Goal: Information Seeking & Learning: Learn about a topic

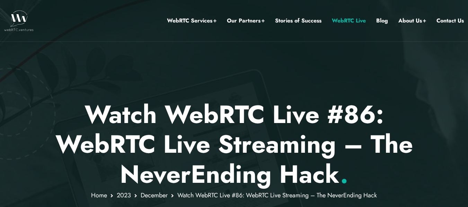
click at [359, 20] on link "WebRTC Live" at bounding box center [349, 20] width 34 height 9
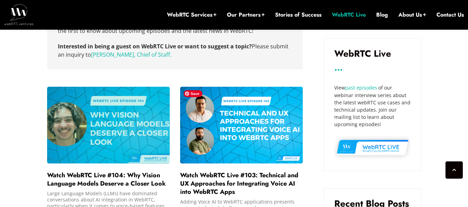
scroll to position [422, 0]
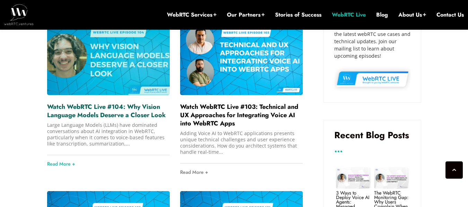
click at [115, 108] on link "Watch WebRTC Live #104: Why Vision Language Models Deserve a Closer Look" at bounding box center [106, 111] width 118 height 17
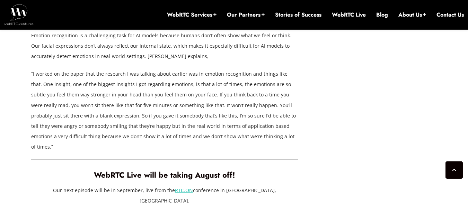
scroll to position [1566, 0]
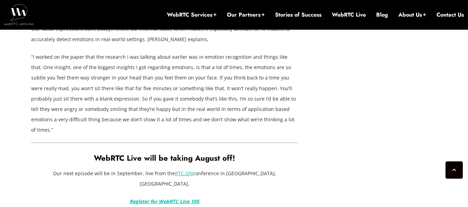
drag, startPoint x: 473, startPoint y: 16, endPoint x: 473, endPoint y: 163, distance: 147.2
click at [190, 170] on link "RTC.ON" at bounding box center [184, 173] width 18 height 7
